Goal: Book appointment/travel/reservation

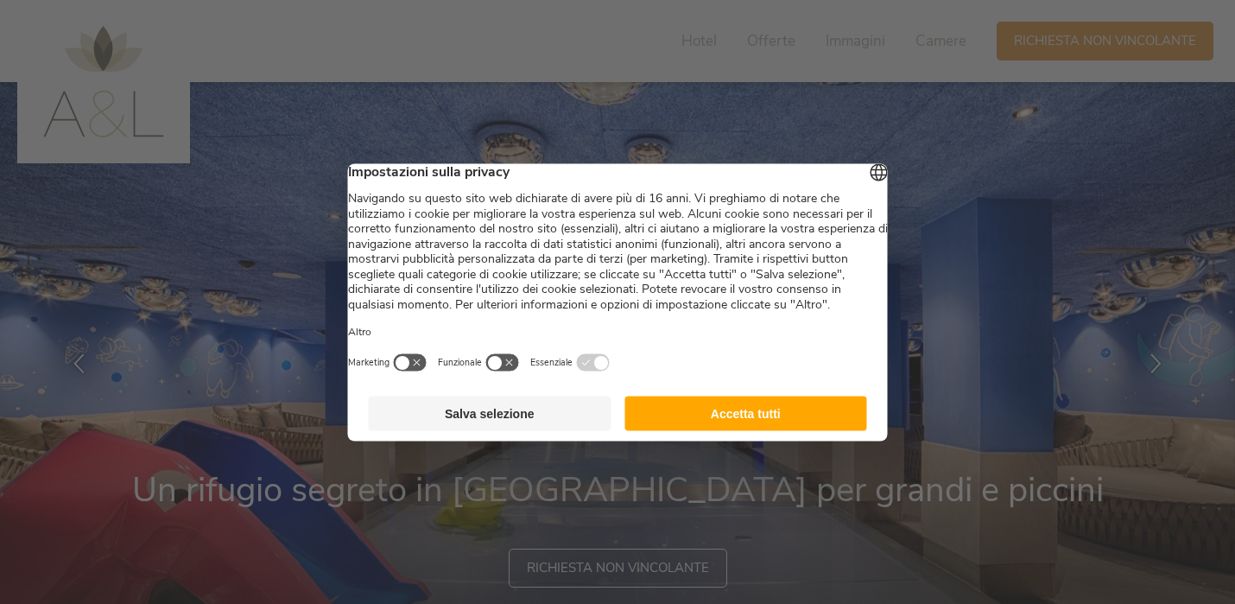
click at [480, 429] on button "Salva selezione" at bounding box center [490, 413] width 243 height 35
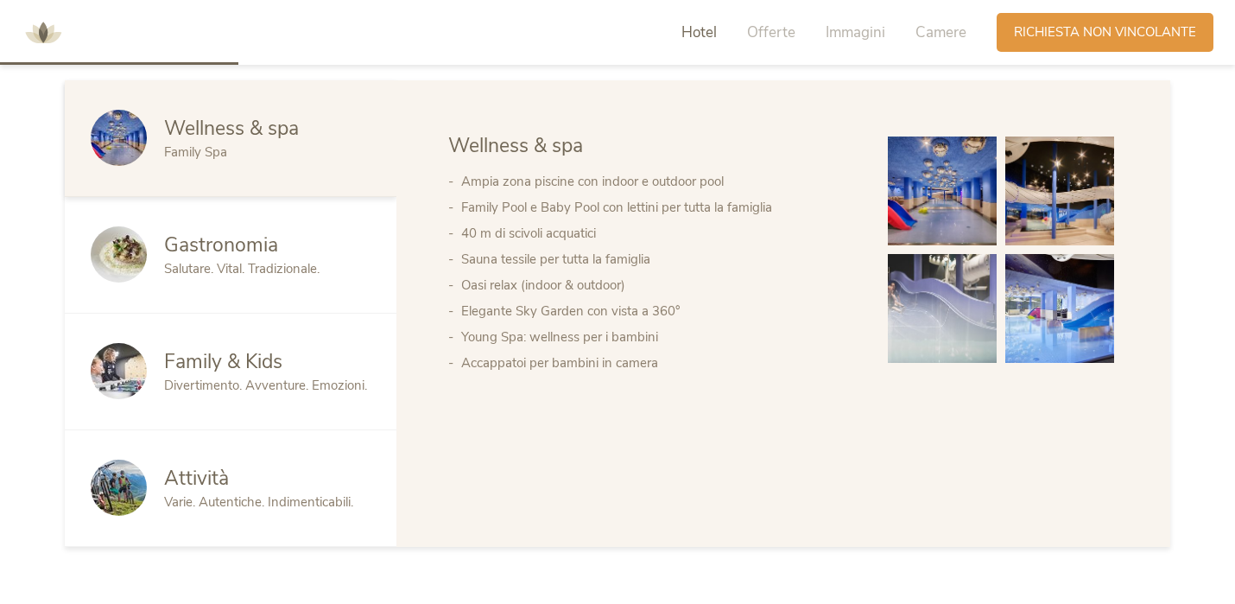
scroll to position [1015, 0]
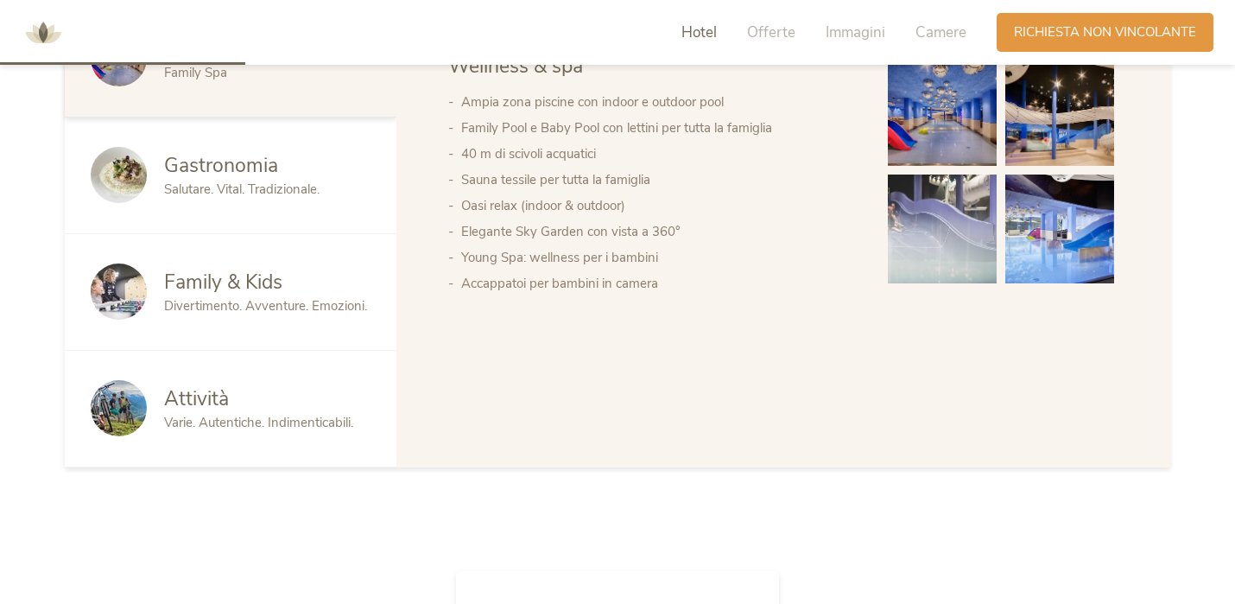
click at [256, 297] on span "Divertimento. Avventure. Emozioni." at bounding box center [265, 305] width 203 height 17
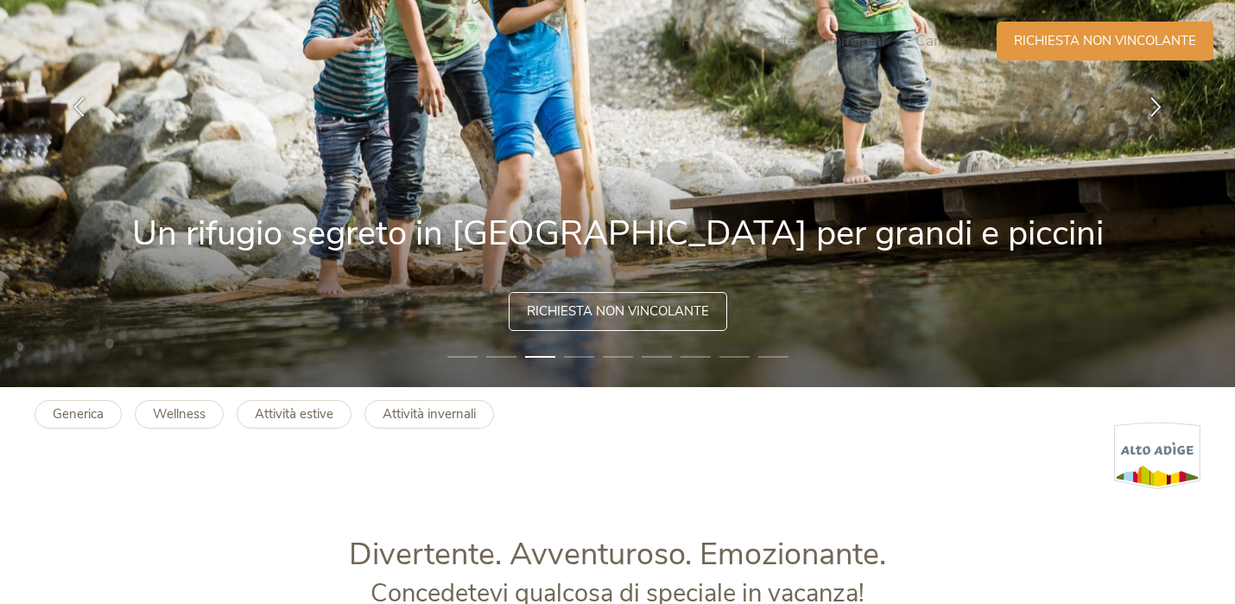
scroll to position [0, 0]
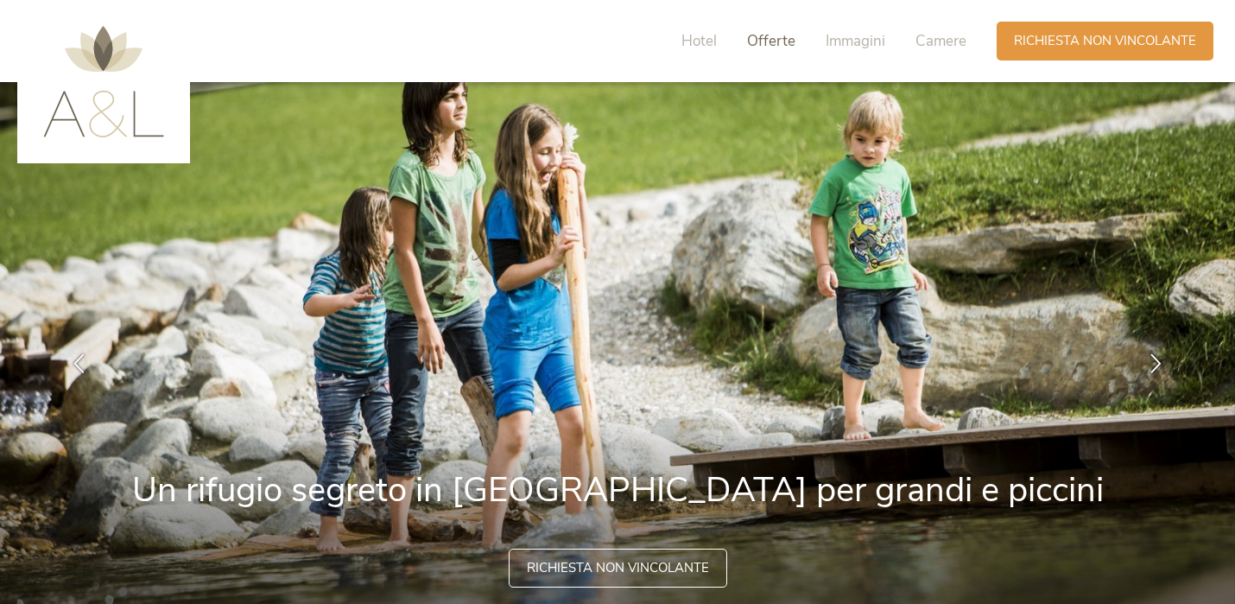
click at [778, 41] on span "Offerte" at bounding box center [771, 41] width 48 height 20
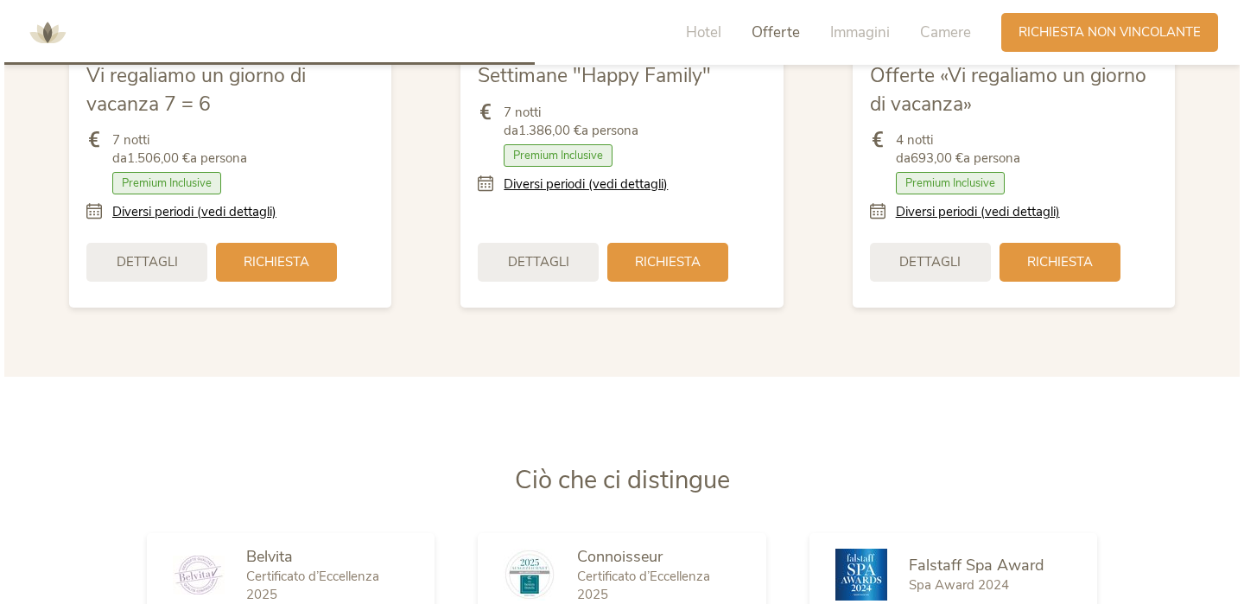
scroll to position [2211, 0]
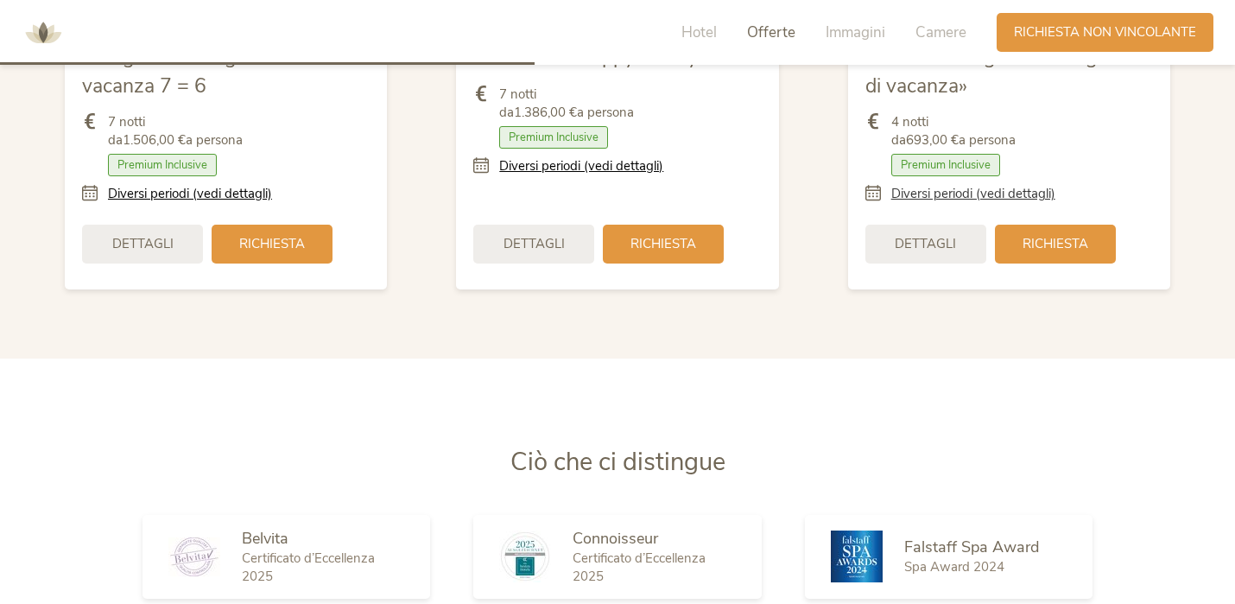
click at [920, 197] on link "Diversi periodi (vedi dettagli)" at bounding box center [973, 194] width 164 height 18
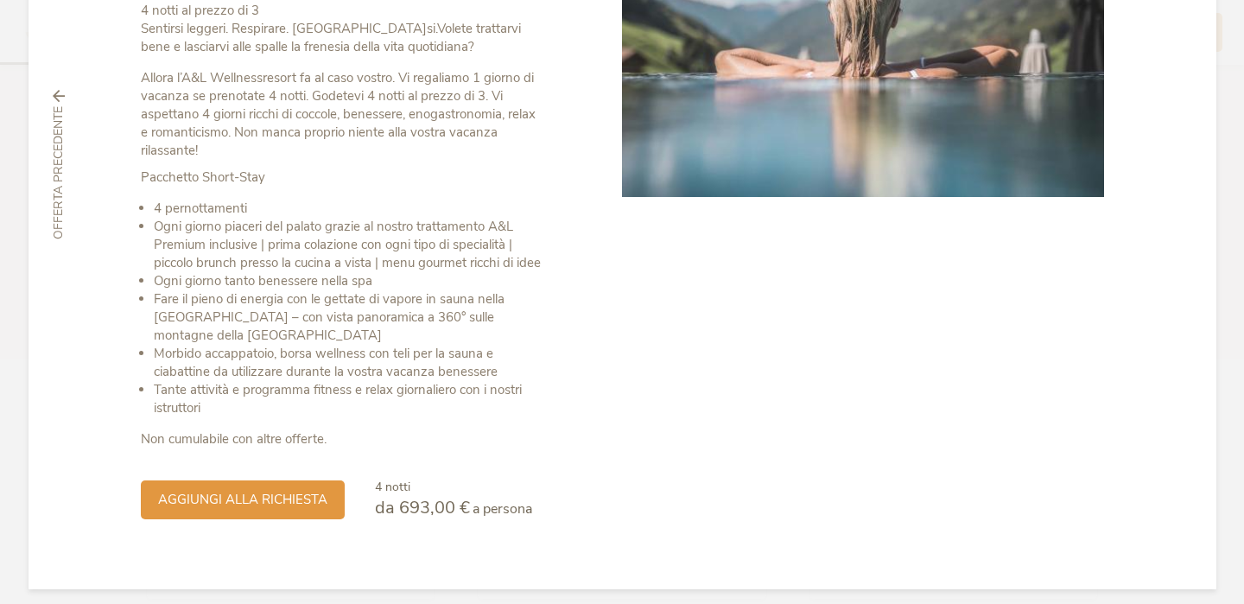
scroll to position [314, 0]
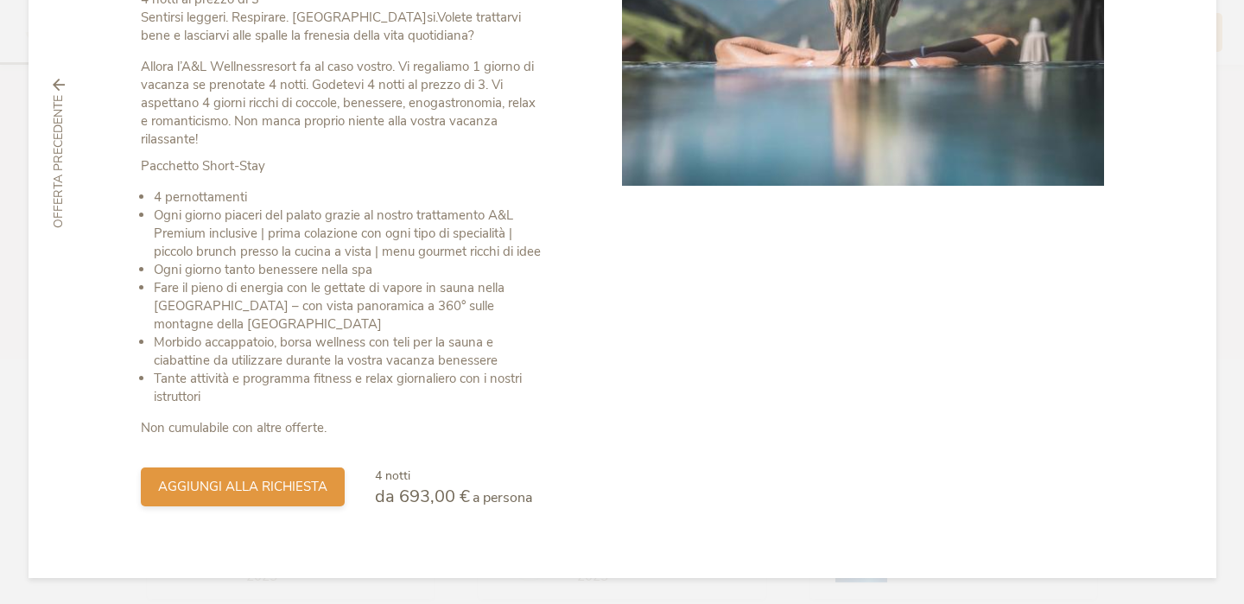
click at [285, 487] on span "aggiungi alla richiesta" at bounding box center [242, 487] width 169 height 18
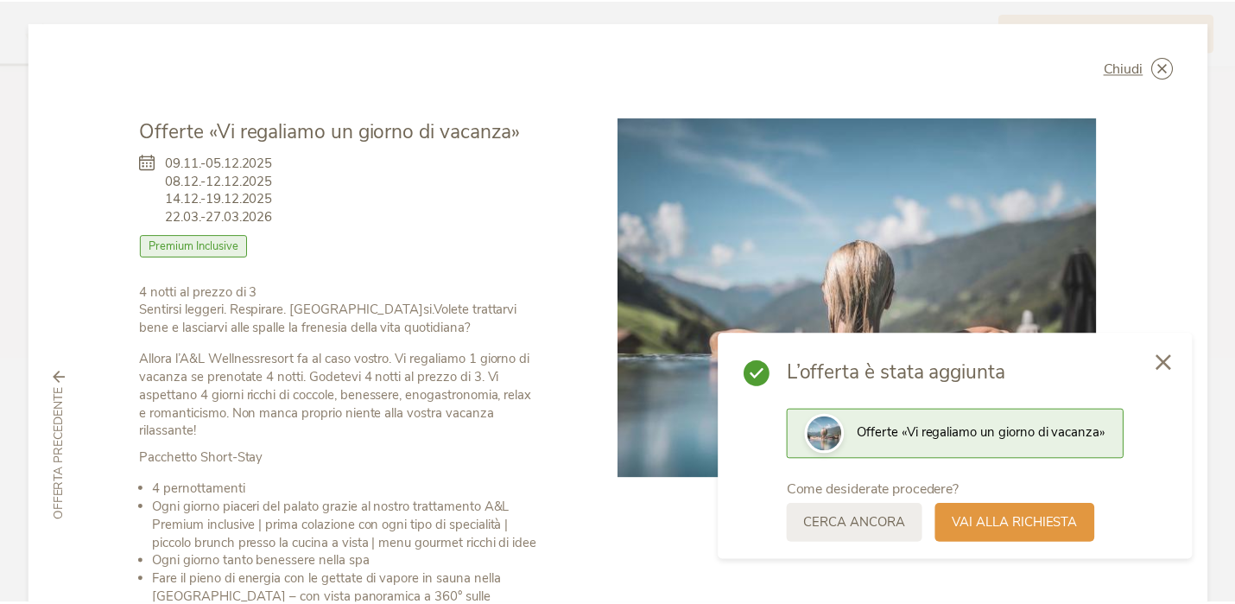
scroll to position [0, 0]
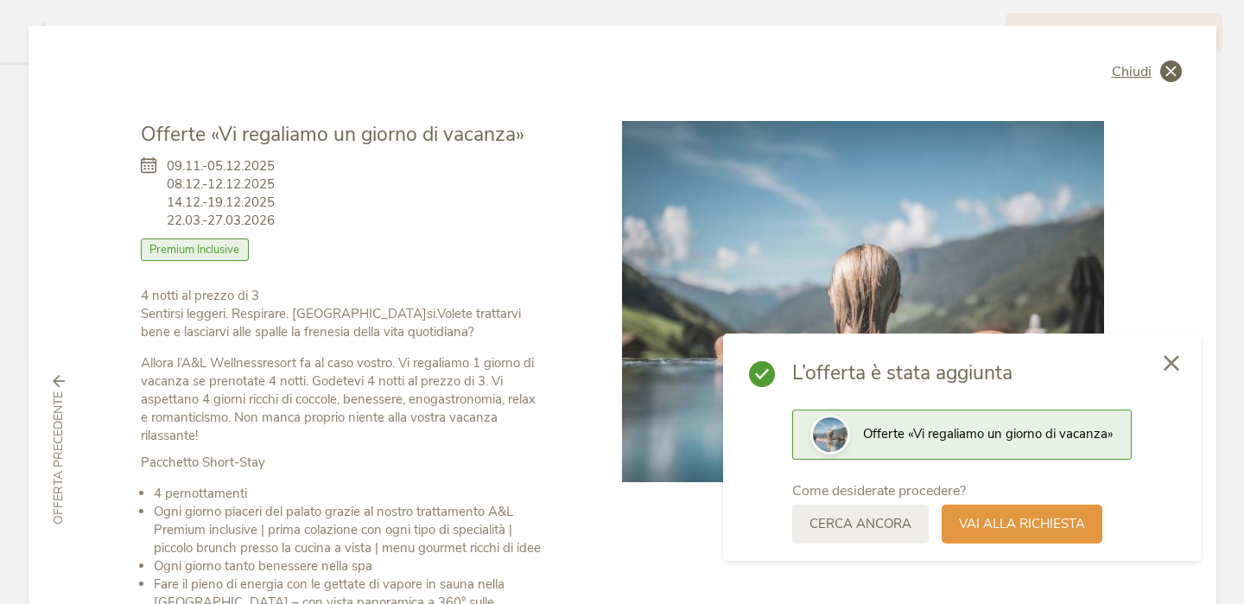
click at [1150, 75] on div "Chiudi" at bounding box center [1146, 71] width 70 height 22
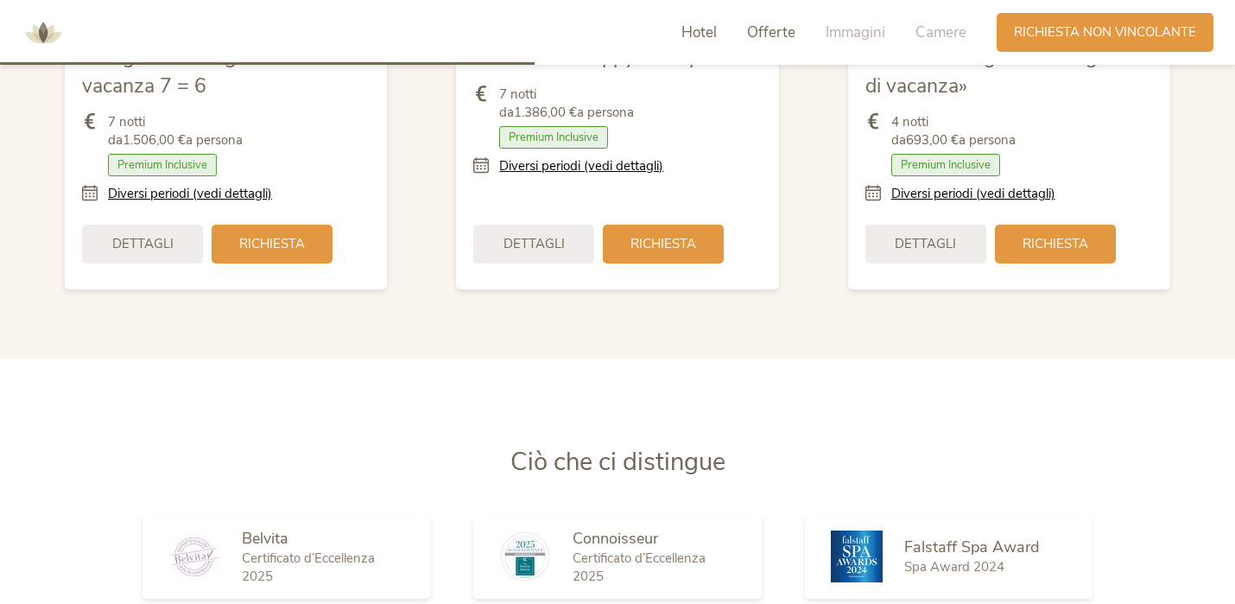
click at [709, 31] on span "Hotel" at bounding box center [698, 32] width 35 height 20
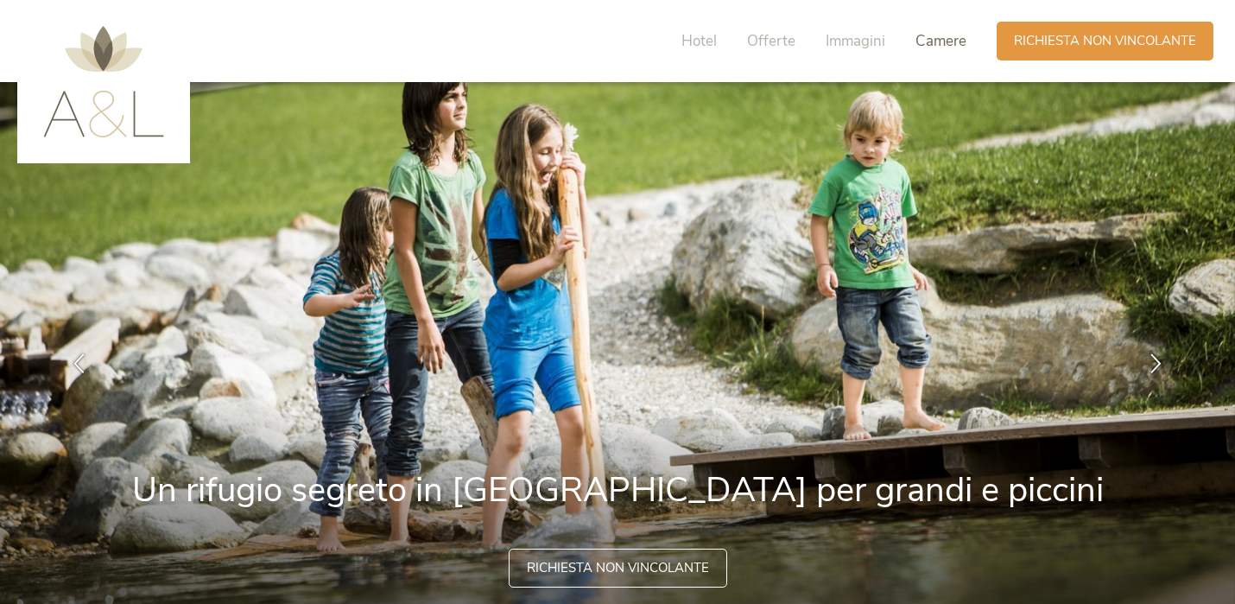
click at [934, 43] on span "Camere" at bounding box center [940, 41] width 51 height 20
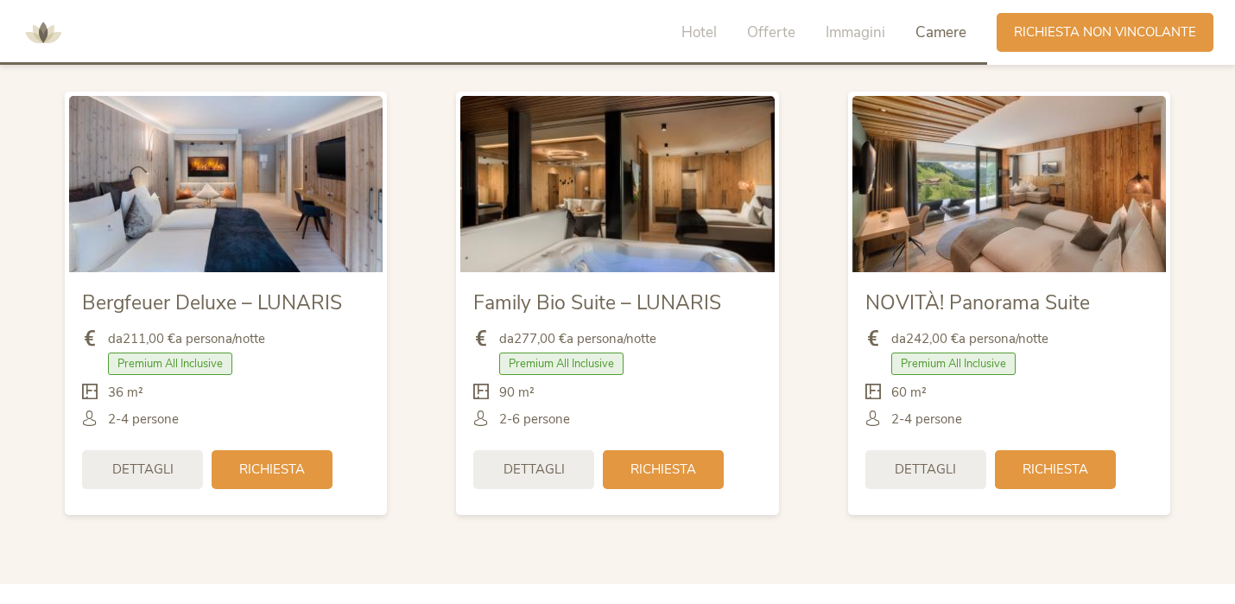
scroll to position [4079, 0]
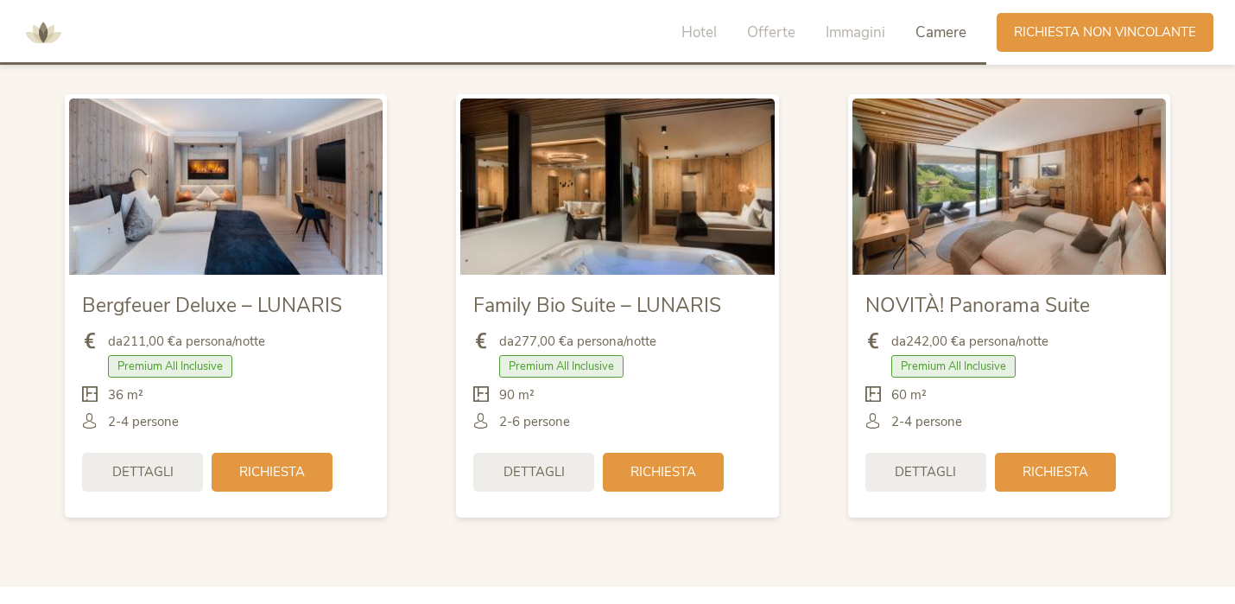
click at [646, 215] on img at bounding box center [616, 186] width 313 height 176
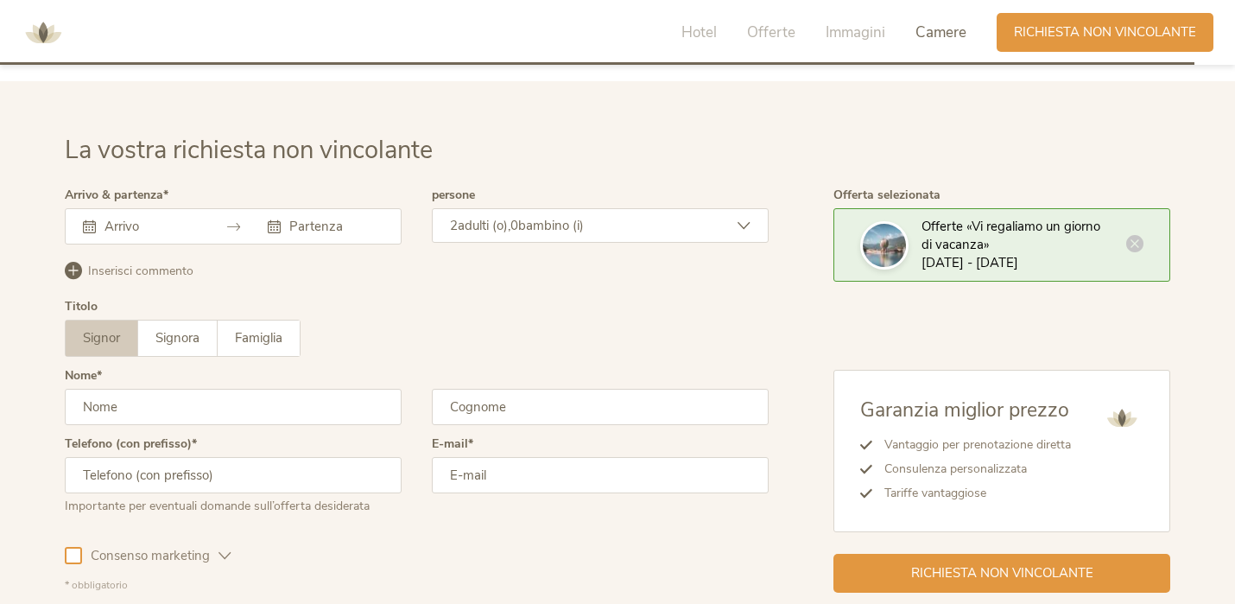
scroll to position [4942, 0]
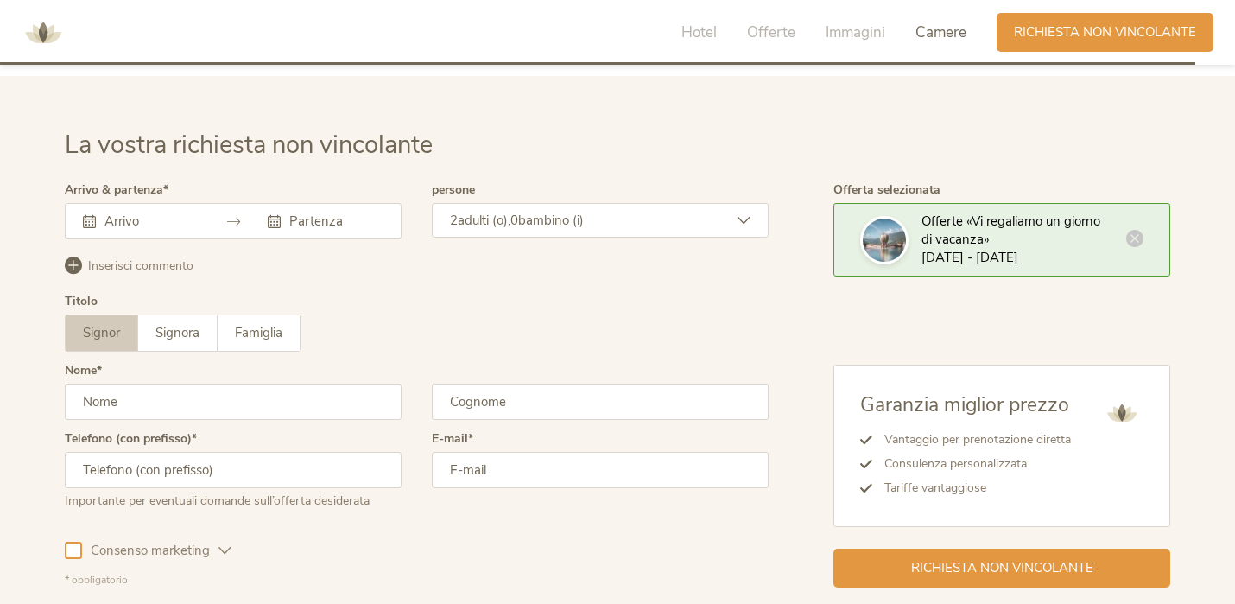
click at [174, 227] on input "text" at bounding box center [149, 220] width 98 height 17
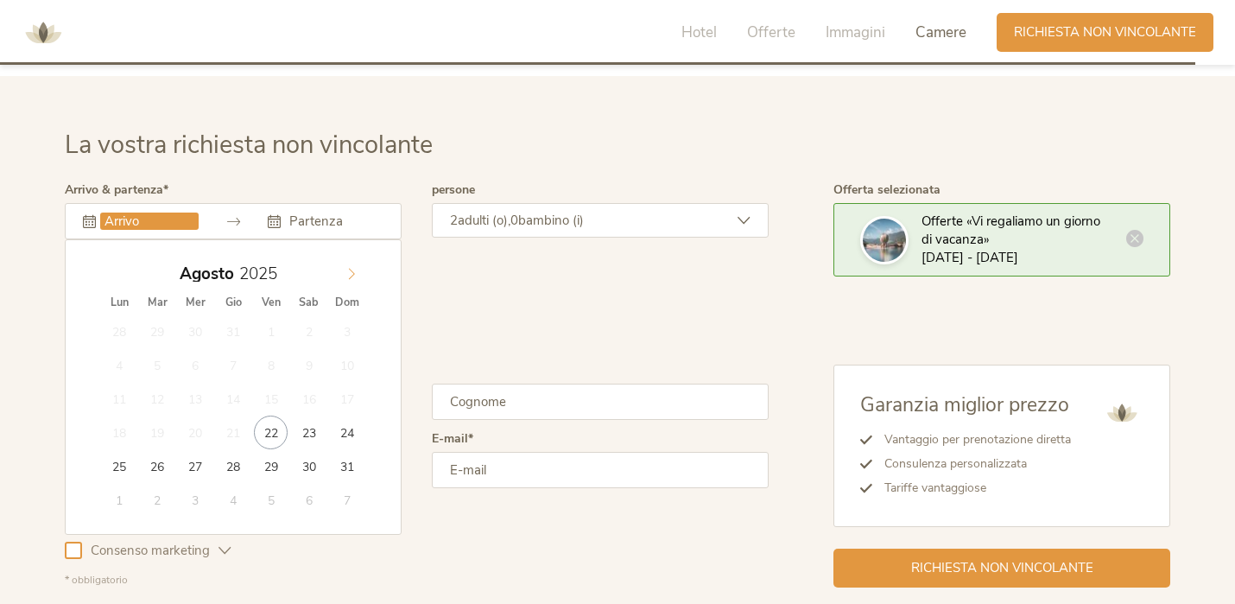
click at [358, 270] on span at bounding box center [351, 269] width 29 height 24
type input "[DATE]"
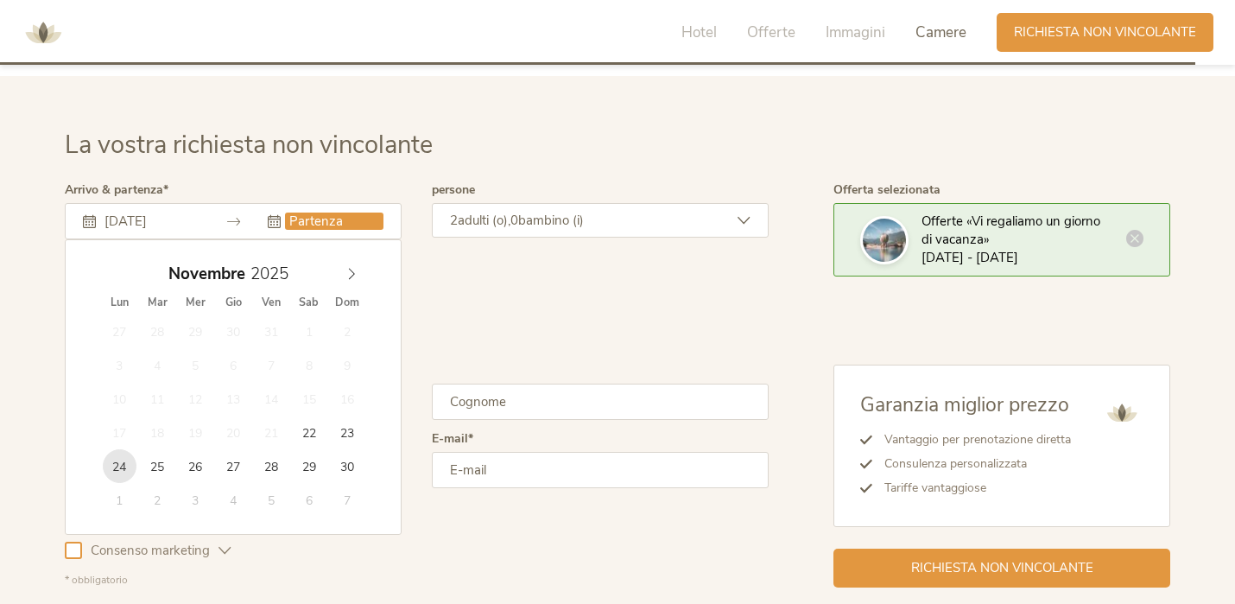
type input "[DATE]"
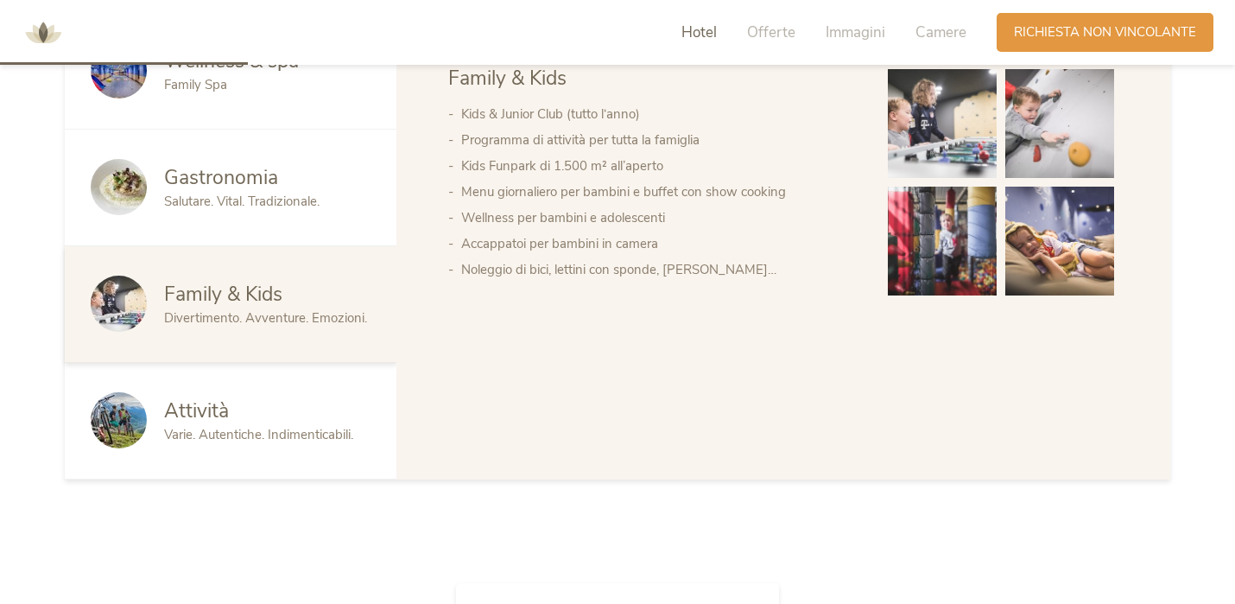
scroll to position [0, 0]
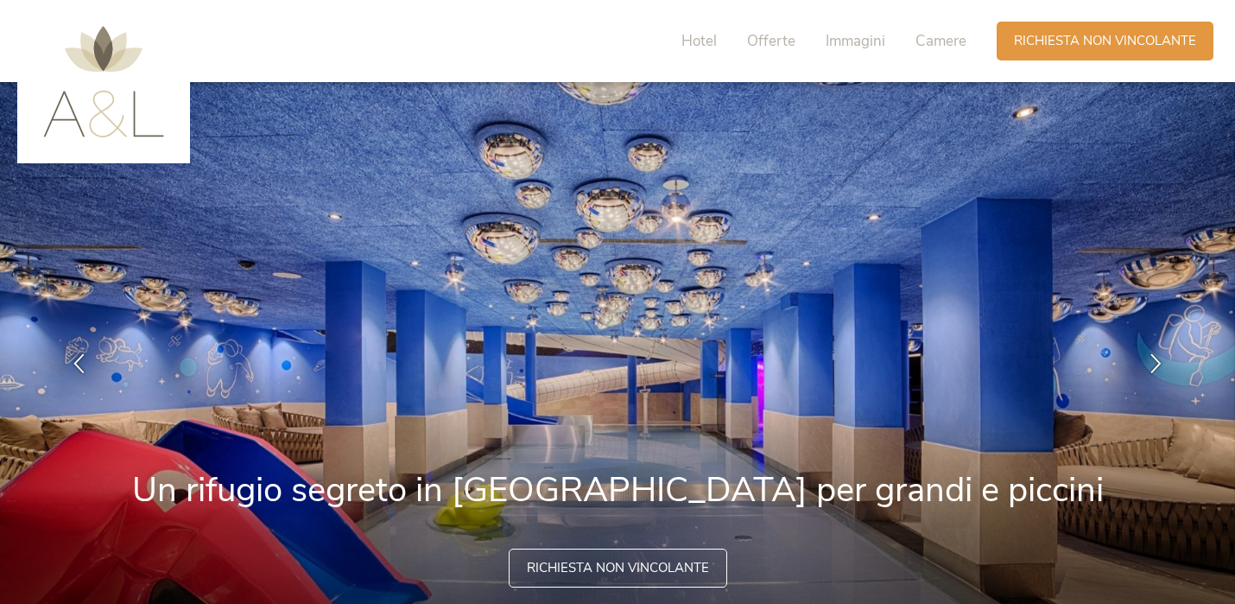
click at [101, 117] on img at bounding box center [103, 81] width 121 height 111
